Goal: Task Accomplishment & Management: Manage account settings

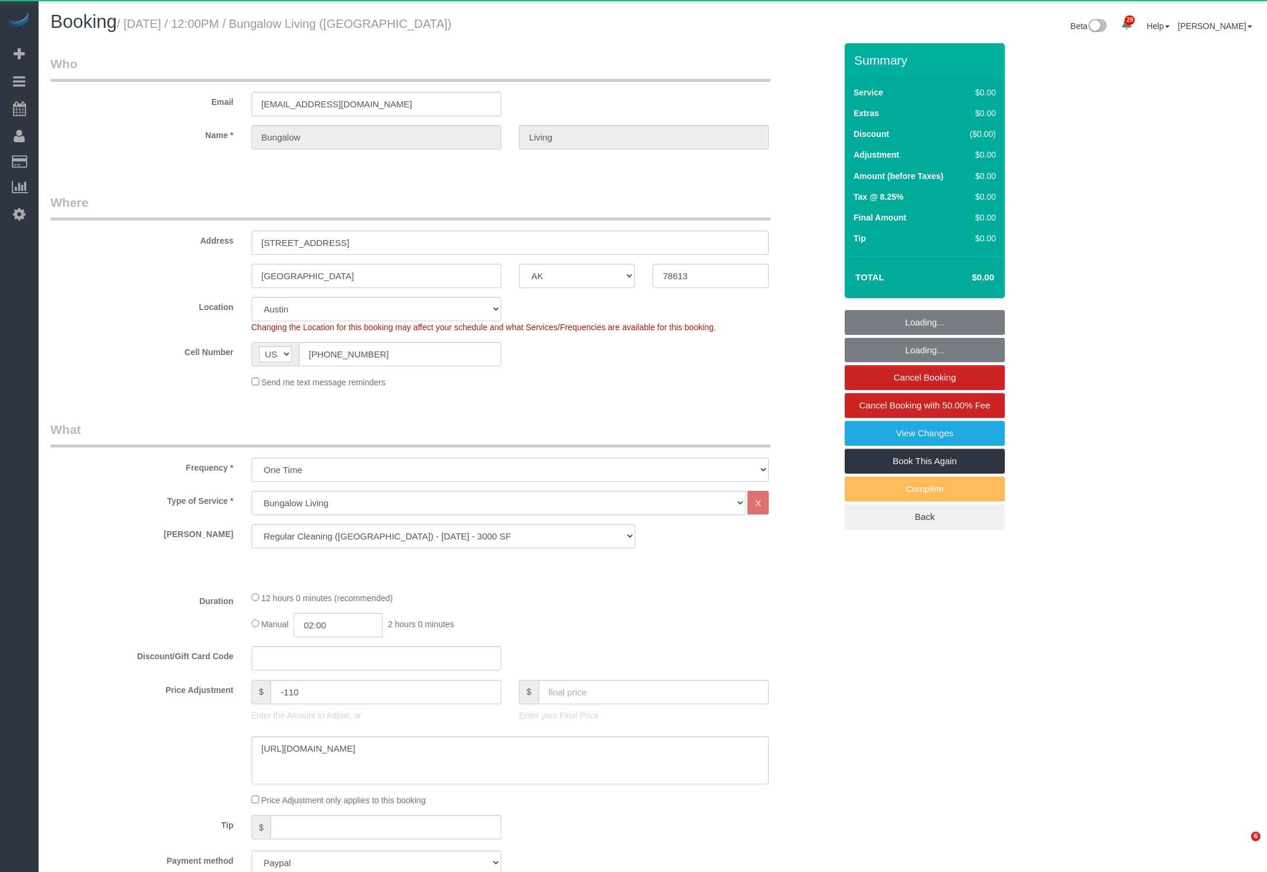
select select "[GEOGRAPHIC_DATA]"
select select "spot1"
select select "object:1498"
select select "spot48"
select select "6"
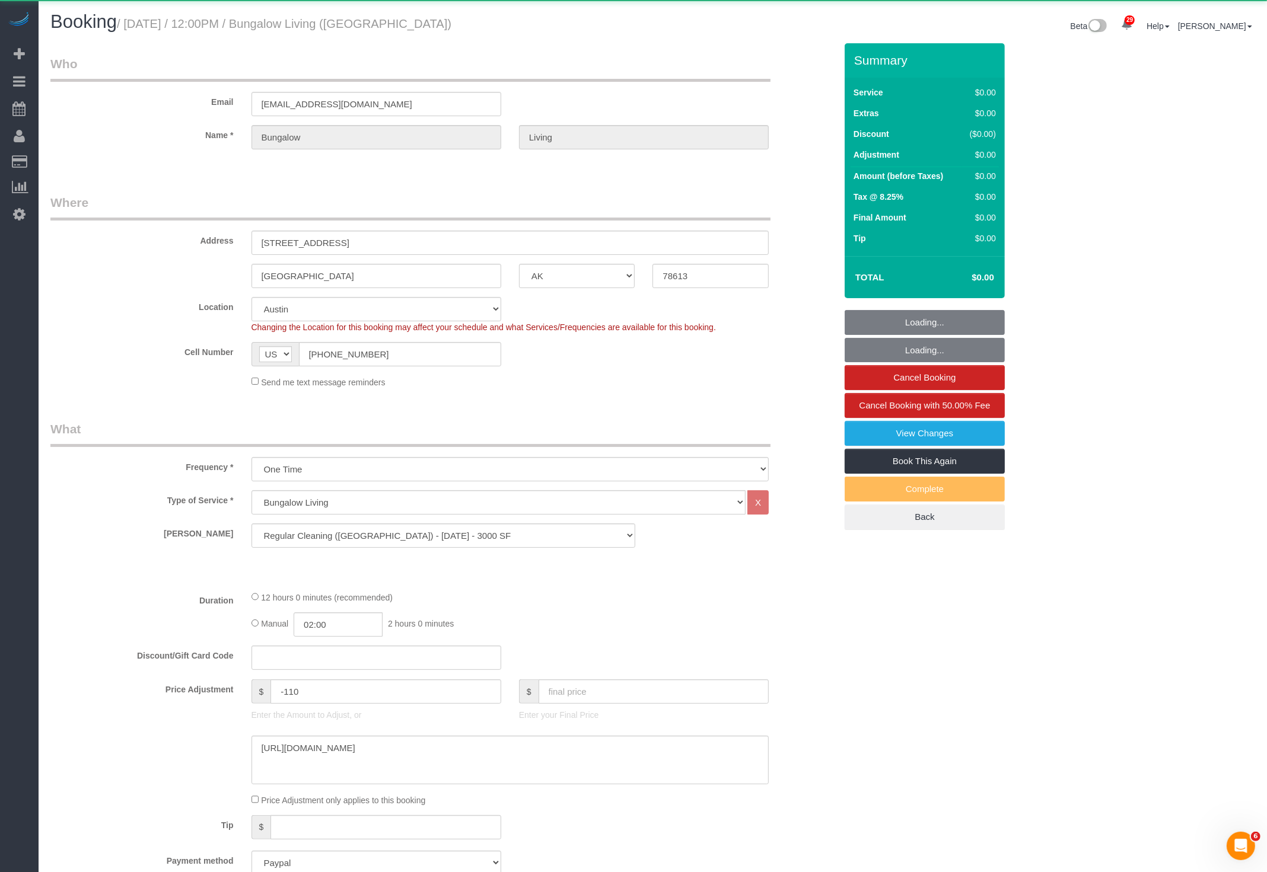
select select "number:89"
select select "number:90"
select select "number:15"
select select "number:7"
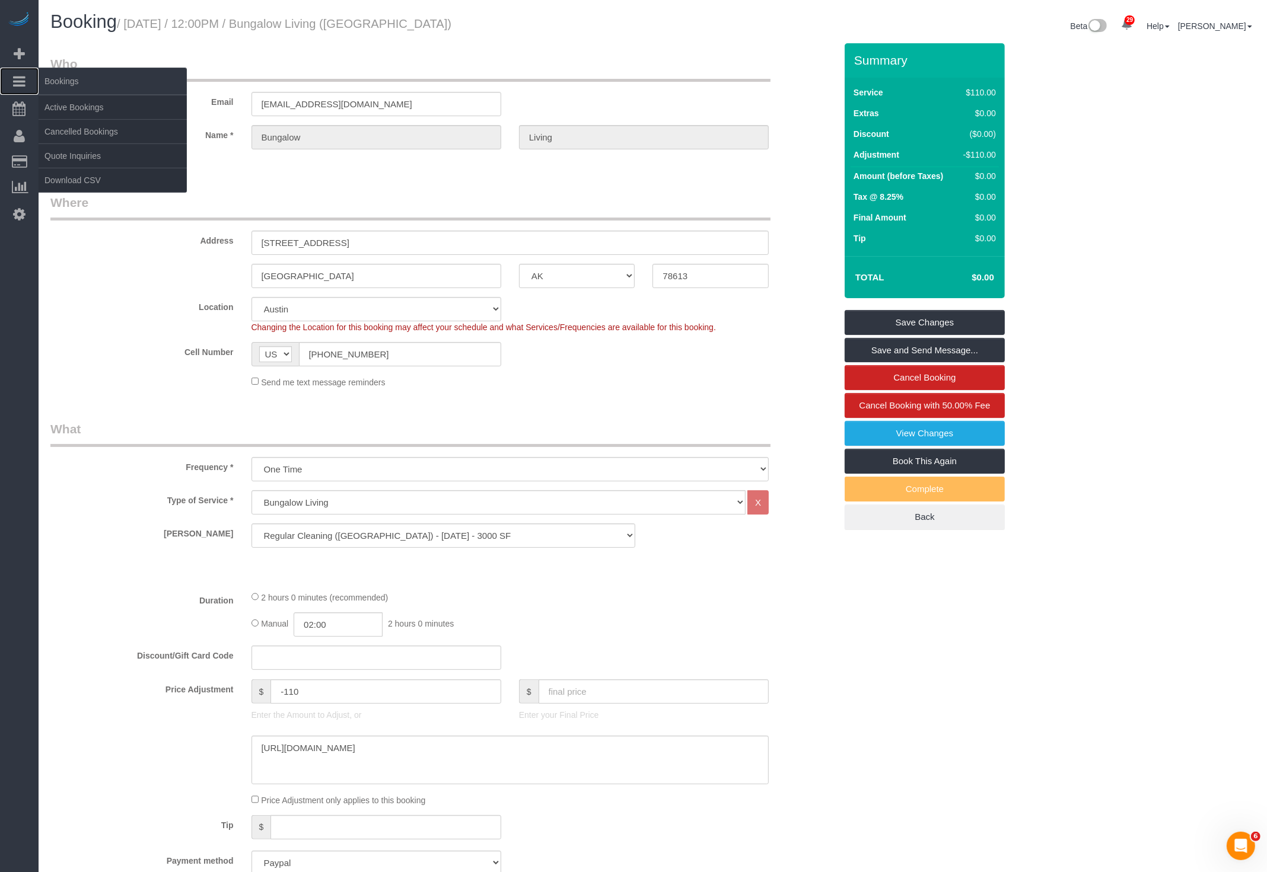
click at [18, 75] on icon at bounding box center [19, 81] width 12 height 14
click at [79, 101] on link "Active Bookings" at bounding box center [113, 107] width 148 height 24
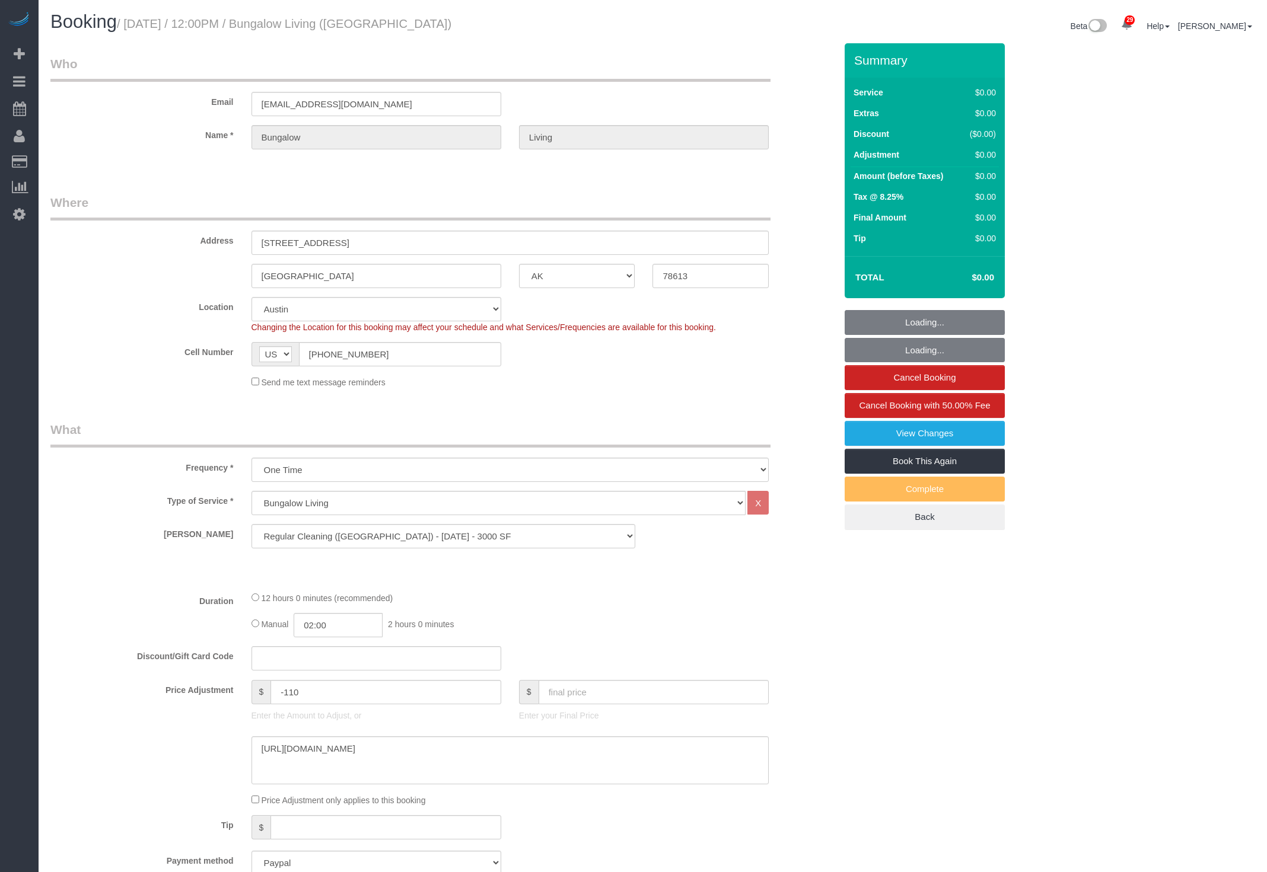
select select "[GEOGRAPHIC_DATA]"
select select "6"
select select "spot48"
select select "number:89"
select select "number:90"
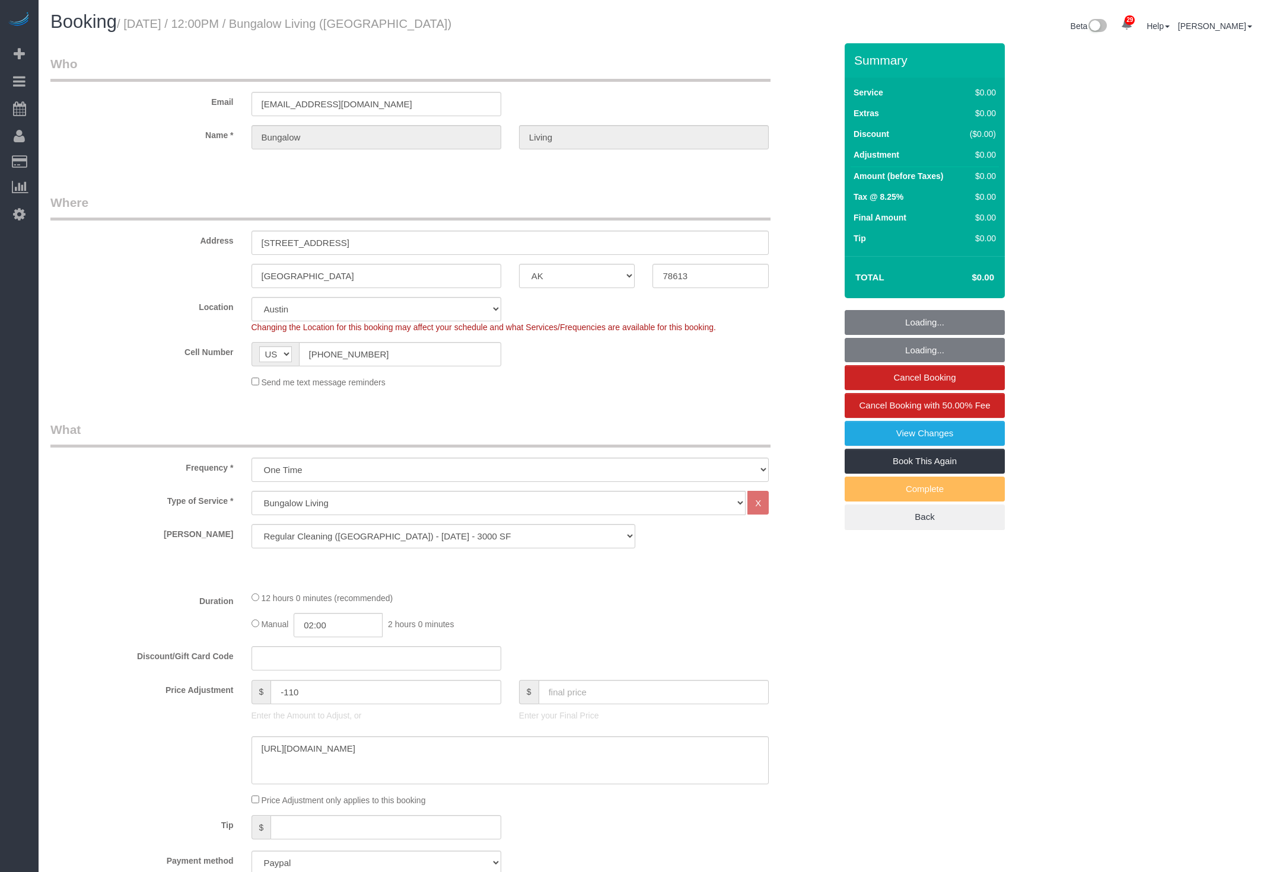
select select "number:15"
select select "number:7"
click at [601, 394] on fieldset "Where Address 204 Monaco Drive Cedar Park AK AL AR AZ CA CO CT DC DE FL GA HI I…" at bounding box center [442, 295] width 785 height 203
click at [712, 266] on input "78613" at bounding box center [710, 276] width 116 height 24
